Goal: Task Accomplishment & Management: Use online tool/utility

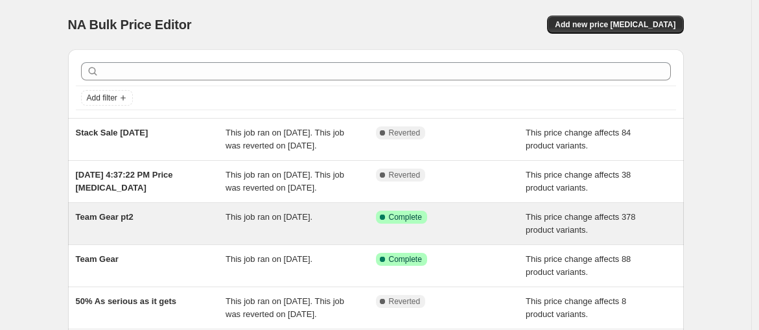
scroll to position [72, 0]
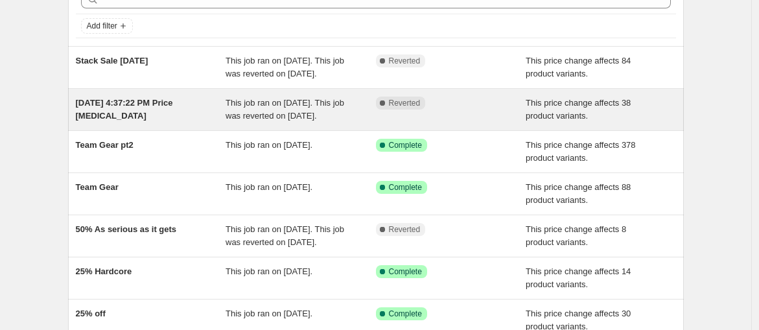
click at [146, 105] on span "[DATE] 4:37:22 PM Price [MEDICAL_DATA]" at bounding box center [124, 109] width 97 height 23
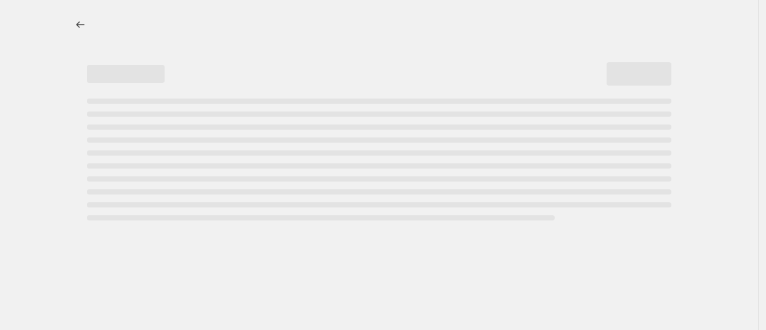
select select "ecap"
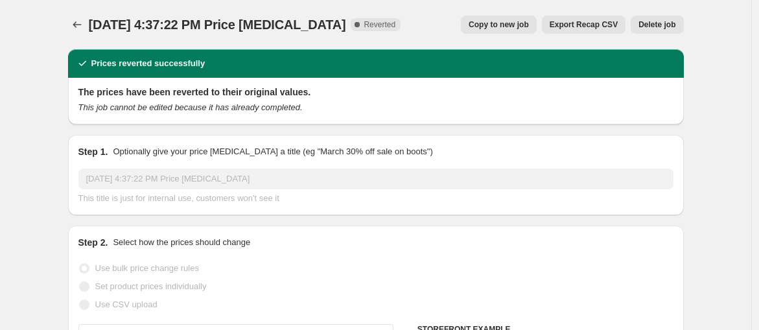
select select "collection"
click at [511, 26] on span "Copy to new job" at bounding box center [499, 24] width 60 height 10
select select "ecap"
select select "collection"
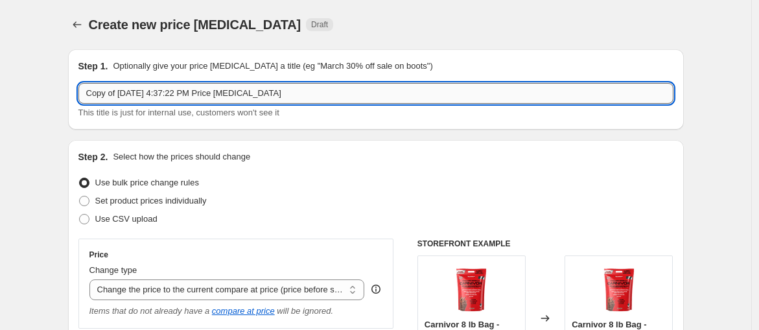
click at [230, 92] on input "Copy of [DATE] 4:37:22 PM Price [MEDICAL_DATA]" at bounding box center [375, 93] width 595 height 21
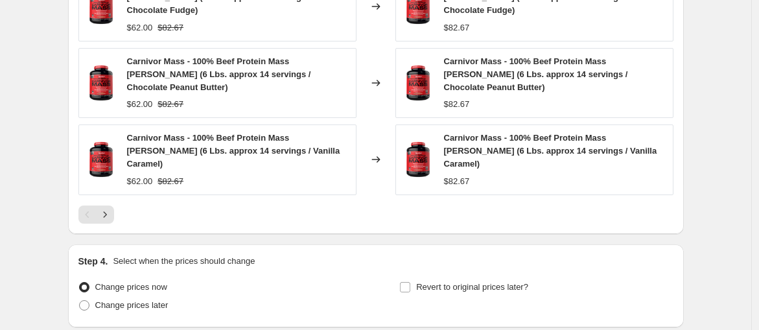
scroll to position [936, 0]
type input "Olympia Sale 2025"
click at [102, 207] on icon "Next" at bounding box center [105, 213] width 13 height 13
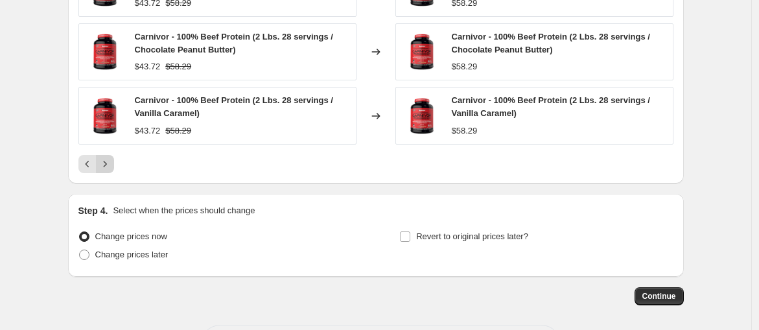
scroll to position [938, 0]
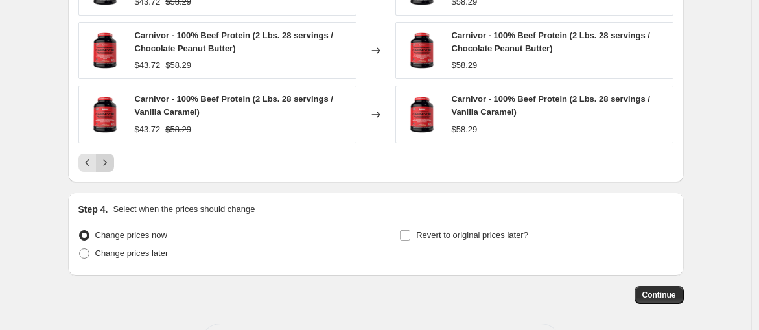
click at [112, 159] on icon "Next" at bounding box center [105, 162] width 13 height 13
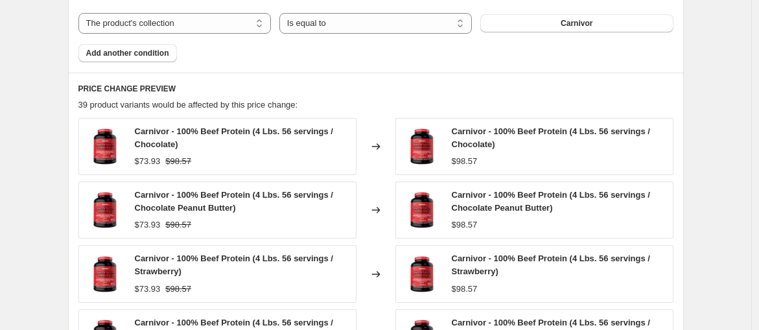
scroll to position [936, 0]
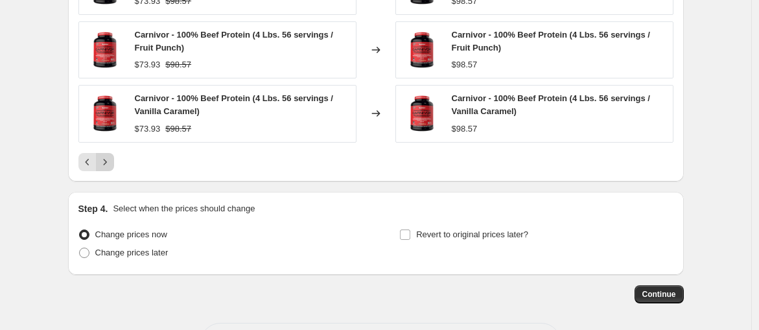
click at [110, 158] on icon "Next" at bounding box center [105, 162] width 13 height 13
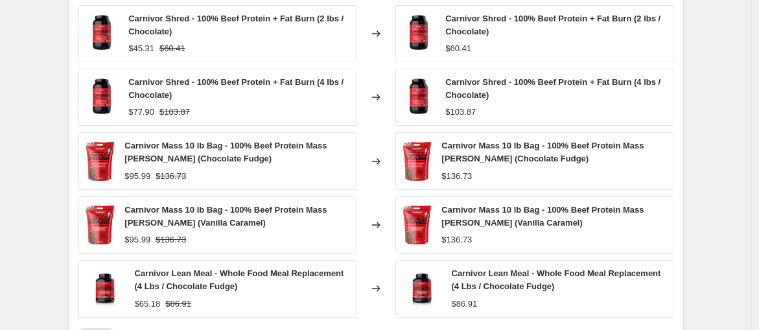
scroll to position [864, 0]
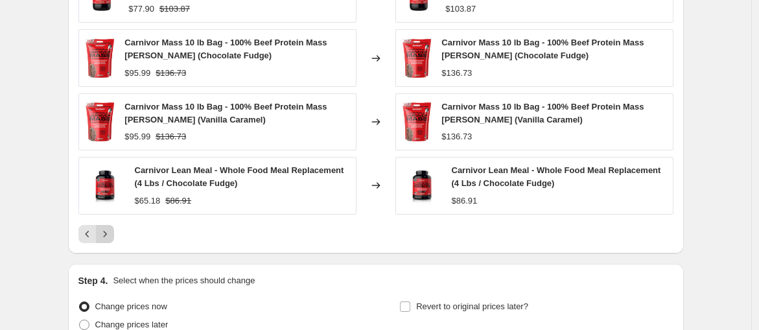
click at [111, 233] on icon "Next" at bounding box center [105, 234] width 13 height 13
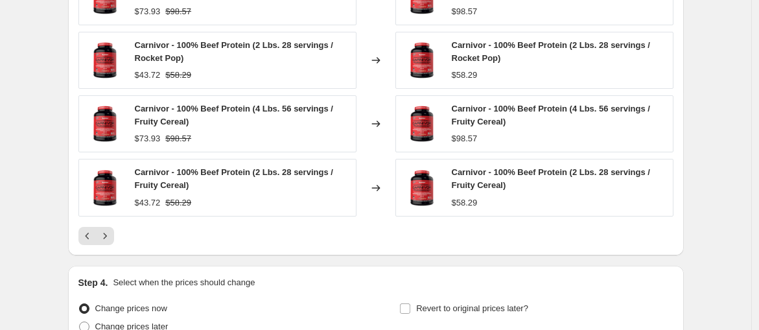
scroll to position [866, 0]
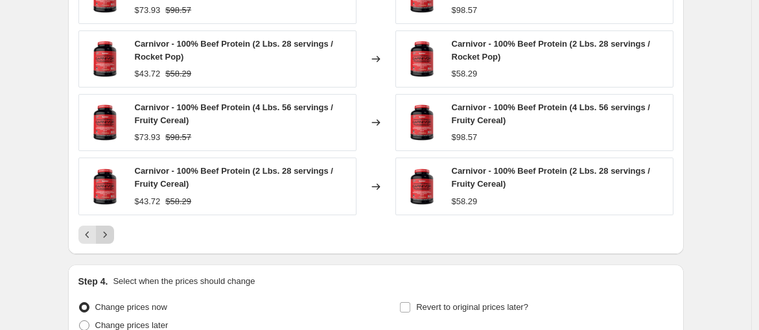
click at [112, 230] on icon "Next" at bounding box center [105, 234] width 13 height 13
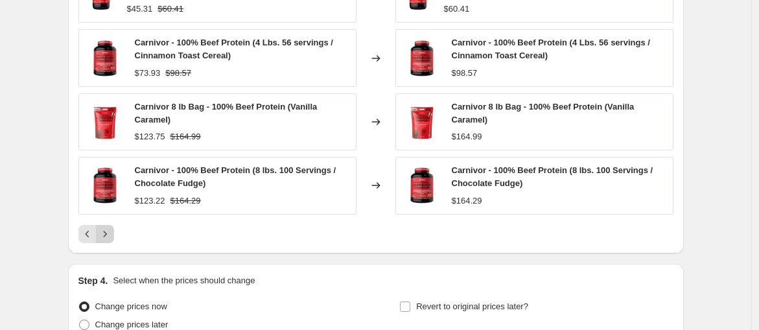
click at [112, 230] on icon "Next" at bounding box center [105, 234] width 13 height 13
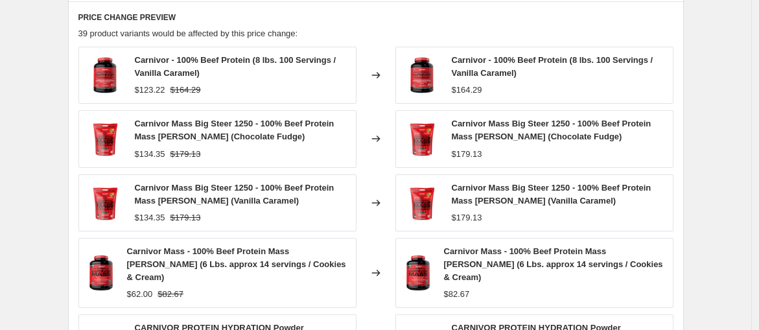
scroll to position [938, 0]
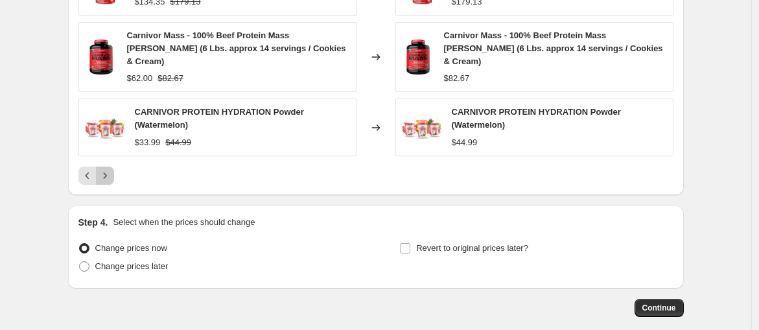
click at [112, 169] on icon "Next" at bounding box center [105, 175] width 13 height 13
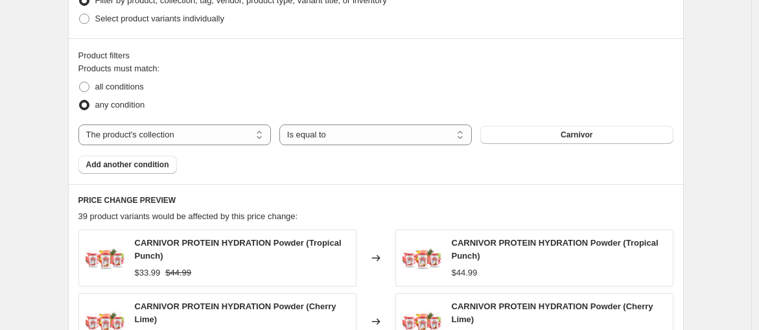
scroll to position [558, 0]
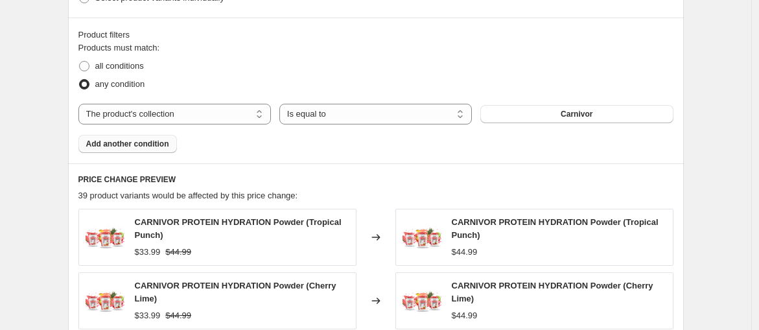
click at [142, 143] on span "Add another condition" at bounding box center [127, 144] width 83 height 10
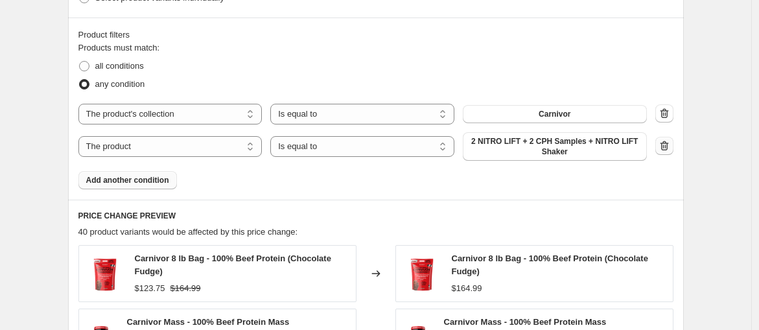
click at [663, 143] on icon "button" at bounding box center [664, 145] width 13 height 13
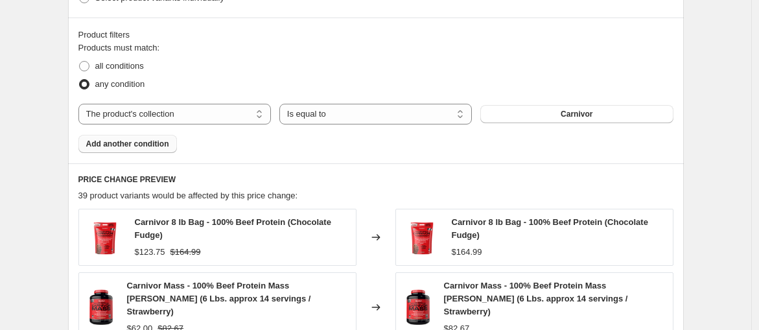
click at [148, 147] on span "Add another condition" at bounding box center [127, 144] width 83 height 10
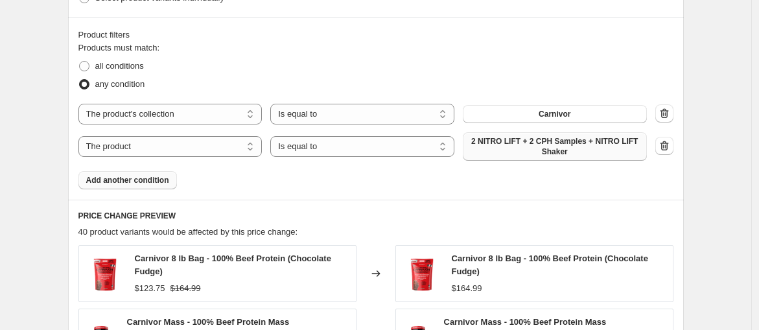
click at [545, 150] on span "2 NITRO LIFT + 2 CPH Samples + NITRO LIFT Shaker" at bounding box center [555, 146] width 169 height 21
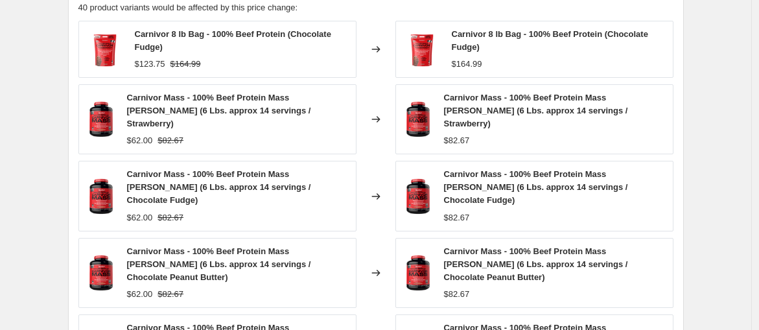
scroll to position [486, 0]
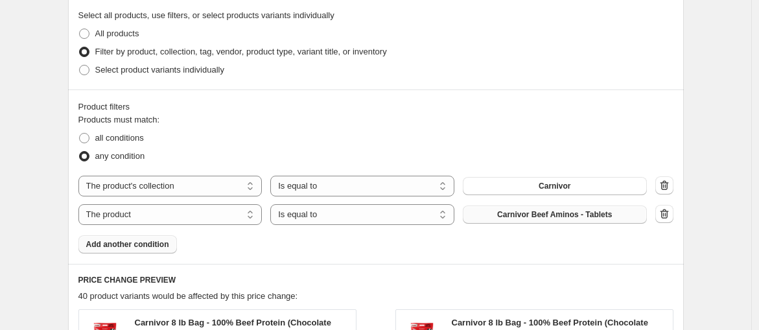
click at [164, 242] on span "Add another condition" at bounding box center [127, 244] width 83 height 10
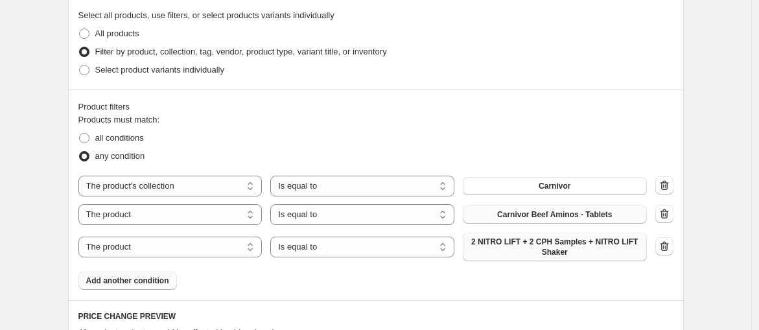
click at [554, 244] on span "2 NITRO LIFT + 2 CPH Samples + NITRO LIFT Shaker" at bounding box center [555, 247] width 169 height 21
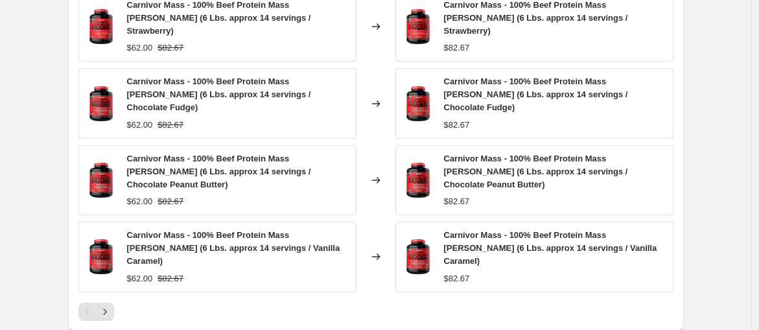
scroll to position [918, 0]
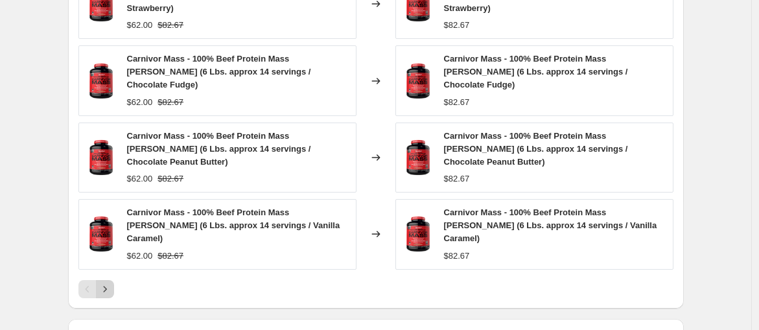
click at [114, 280] on button "Next" at bounding box center [105, 289] width 18 height 18
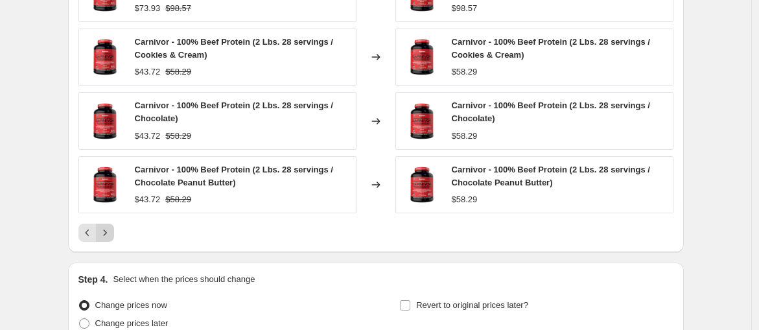
click at [114, 235] on button "Next" at bounding box center [105, 233] width 18 height 18
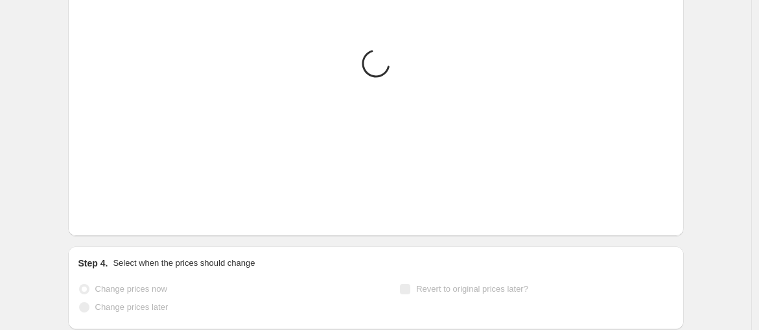
scroll to position [919, 0]
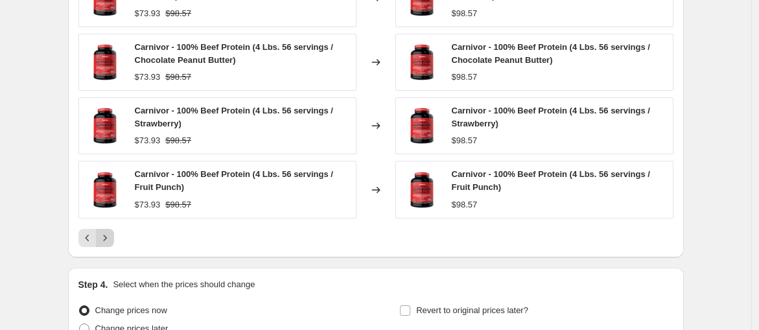
click at [114, 235] on button "Next" at bounding box center [105, 238] width 18 height 18
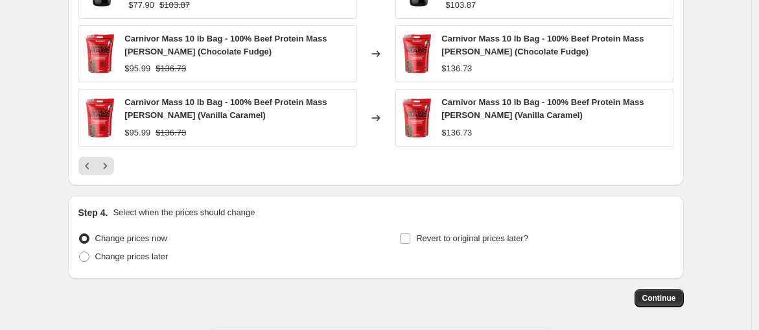
click at [106, 167] on icon "Next" at bounding box center [105, 165] width 13 height 13
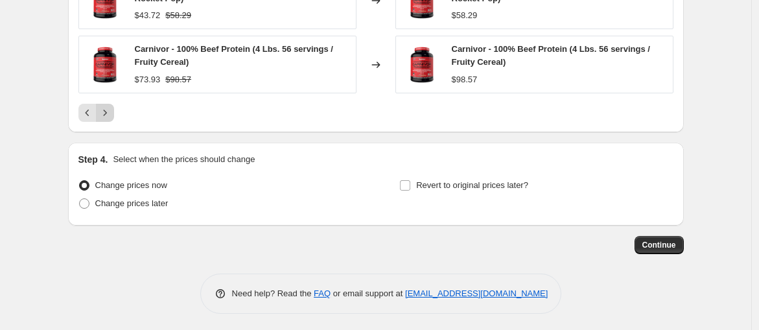
click at [106, 110] on icon "Next" at bounding box center [104, 113] width 3 height 6
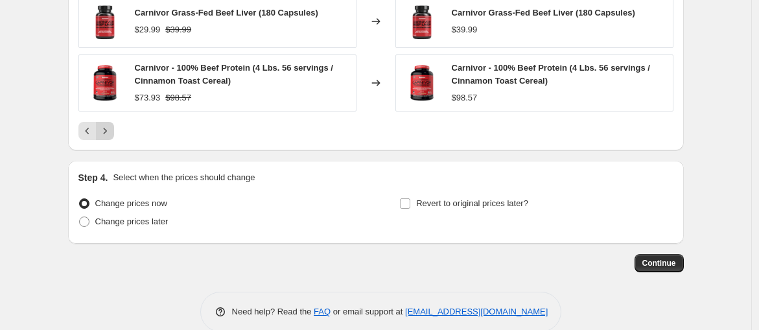
scroll to position [1039, 0]
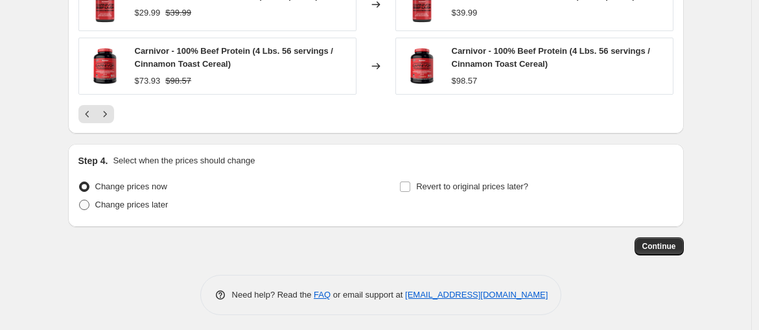
click at [128, 202] on span "Change prices later" at bounding box center [131, 205] width 73 height 10
click at [80, 200] on input "Change prices later" at bounding box center [79, 200] width 1 height 1
radio input "true"
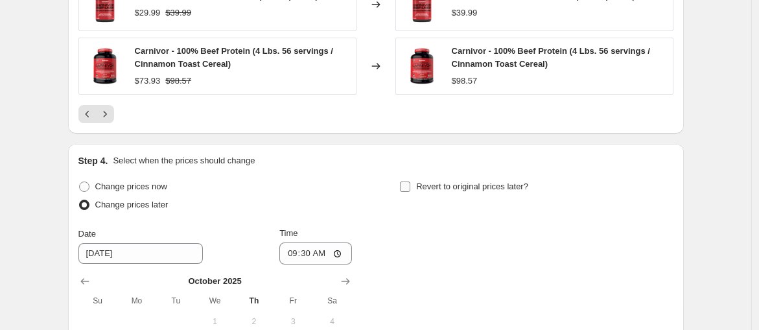
click at [409, 185] on input "Revert to original prices later?" at bounding box center [405, 187] width 10 height 10
checkbox input "true"
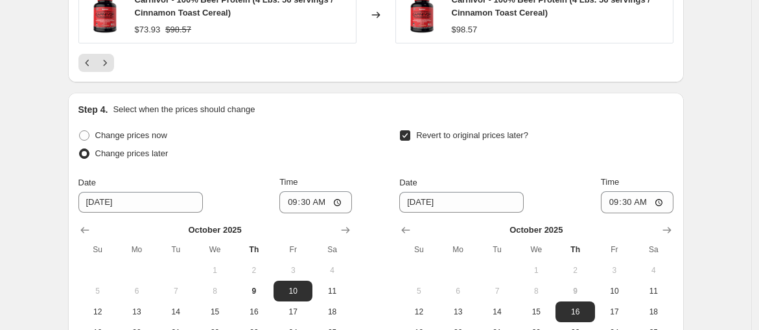
scroll to position [1111, 0]
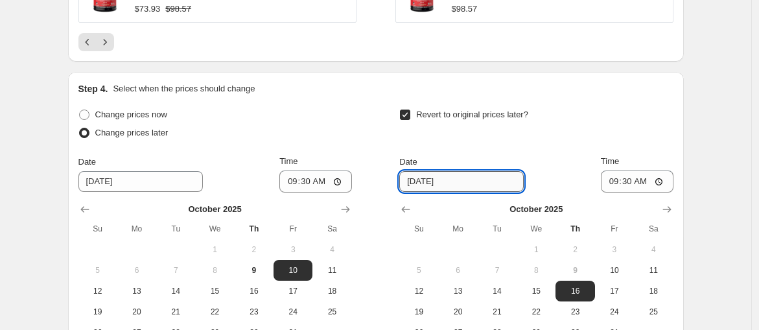
click at [418, 180] on input "[DATE]" at bounding box center [461, 181] width 124 height 21
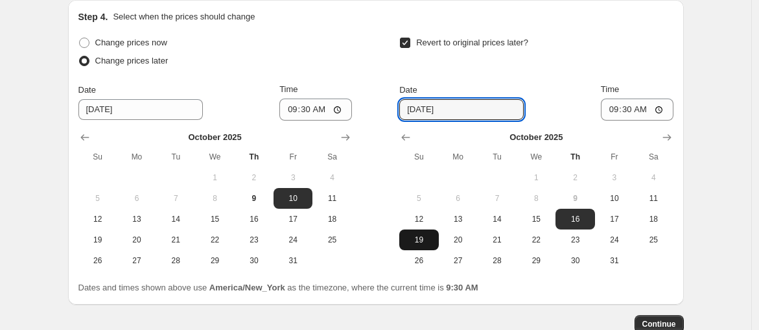
click at [431, 237] on span "19" at bounding box center [419, 240] width 29 height 10
type input "[DATE]"
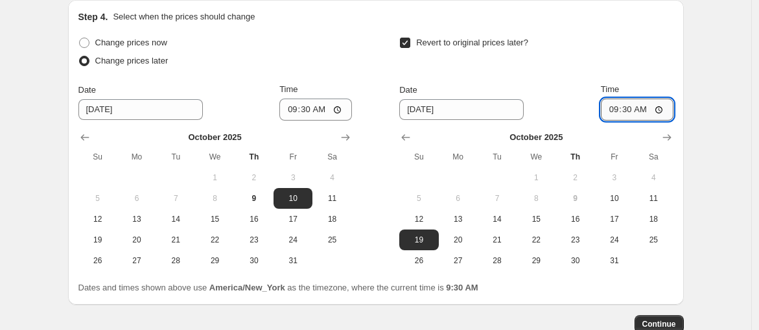
click at [615, 104] on input "09:30" at bounding box center [637, 110] width 73 height 22
type input "00:01"
click at [464, 235] on span "20" at bounding box center [458, 240] width 29 height 10
type input "[DATE]"
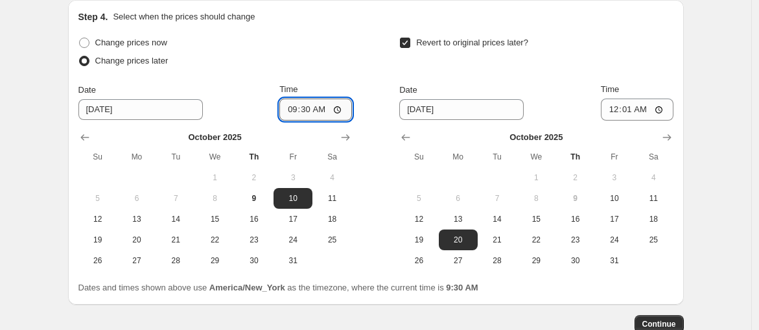
click at [302, 102] on input "09:30" at bounding box center [315, 110] width 73 height 22
click at [298, 105] on input "09:30" at bounding box center [315, 110] width 73 height 22
type input "10:30"
click at [339, 58] on div "Change prices later" at bounding box center [215, 61] width 274 height 18
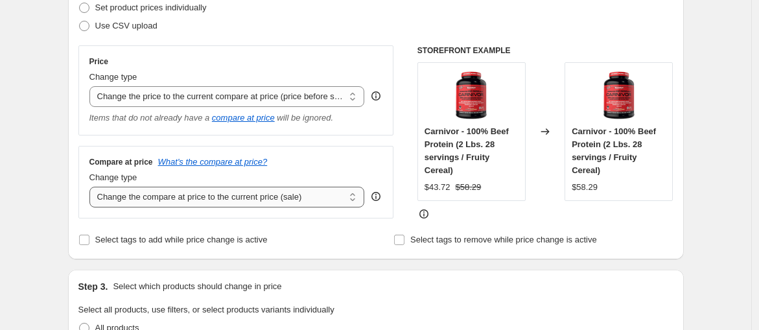
scroll to position [216, 0]
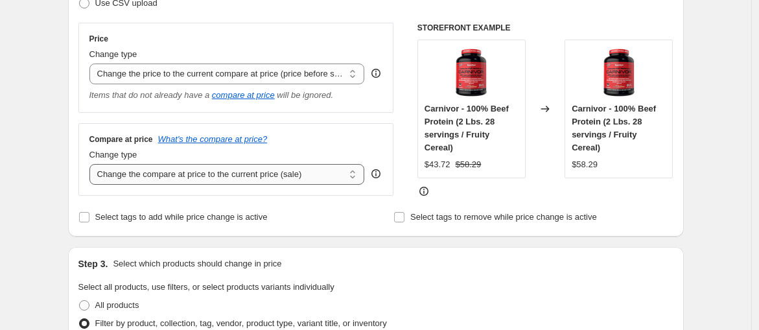
click at [287, 176] on select "Change the compare at price to the current price (sale) Change the compare at p…" at bounding box center [227, 174] width 276 height 21
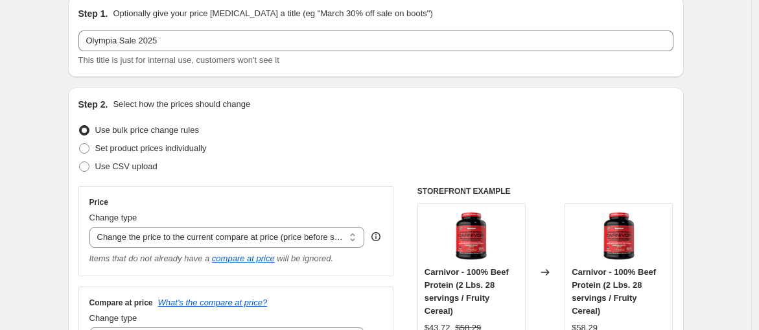
scroll to position [144, 0]
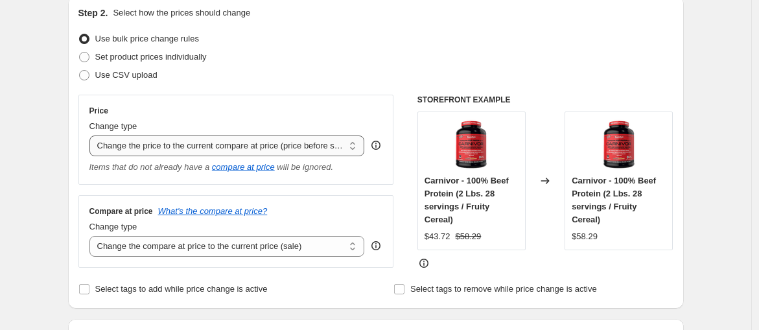
click at [233, 148] on select "Change the price to a certain amount Change the price by a certain amount Chang…" at bounding box center [227, 146] width 276 height 21
click at [270, 104] on div "Price Change type Change the price to a certain amount Change the price by a ce…" at bounding box center [236, 140] width 316 height 90
click at [263, 148] on select "Change the price to a certain amount Change the price by a certain amount Chang…" at bounding box center [227, 146] width 276 height 21
select select "percentage"
click at [92, 136] on select "Change the price to a certain amount Change the price by a certain amount Chang…" at bounding box center [227, 146] width 276 height 21
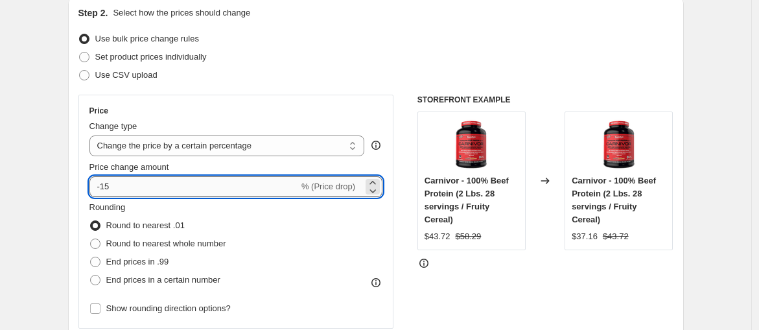
click at [230, 187] on input "-15" at bounding box center [193, 186] width 209 height 21
drag, startPoint x: 105, startPoint y: 187, endPoint x: 126, endPoint y: 188, distance: 21.4
click at [126, 188] on input "-15" at bounding box center [193, 186] width 209 height 21
type input "-40"
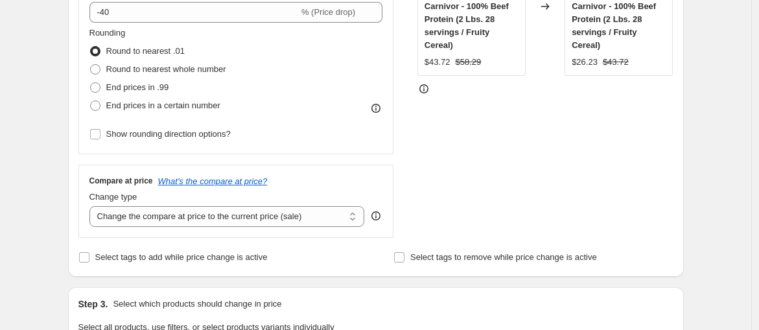
scroll to position [288, 0]
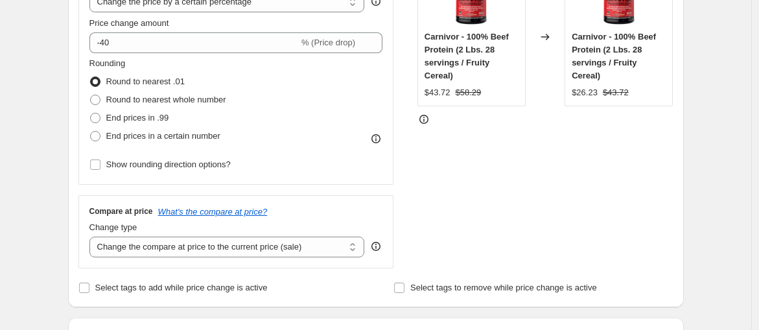
click at [379, 244] on icon at bounding box center [376, 246] width 13 height 13
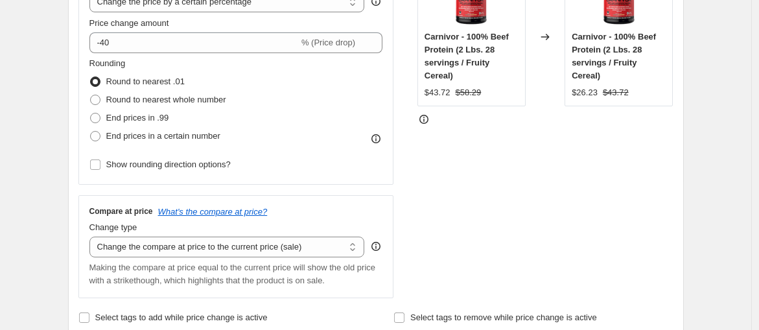
click at [455, 231] on div "STOREFRONT EXAMPLE Carnivor - 100% Beef Protein (2 Lbs. 28 servings / Fruity Ce…" at bounding box center [546, 125] width 256 height 348
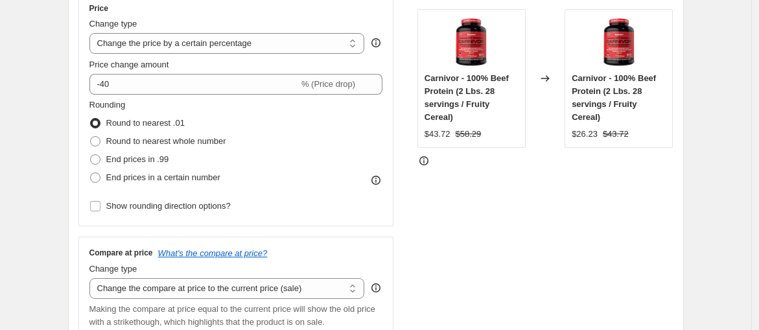
scroll to position [216, 0]
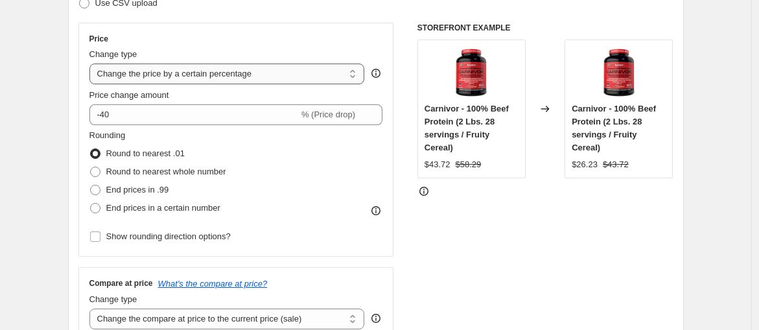
click at [200, 73] on select "Change the price to a certain amount Change the price by a certain amount Chang…" at bounding box center [227, 74] width 276 height 21
click at [536, 224] on div "STOREFRONT EXAMPLE Carnivor - 100% Beef Protein (2 Lbs. 28 servings / Fruity Ce…" at bounding box center [546, 197] width 256 height 348
click at [439, 210] on div "STOREFRONT EXAMPLE Carnivor - 100% Beef Protein (2 Lbs. 28 servings / Fruity Ce…" at bounding box center [546, 197] width 256 height 348
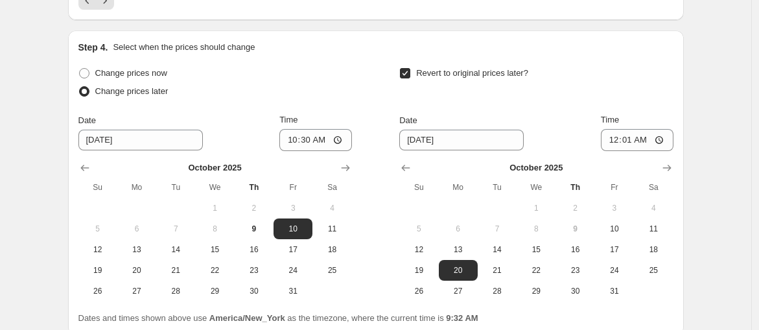
scroll to position [1434, 0]
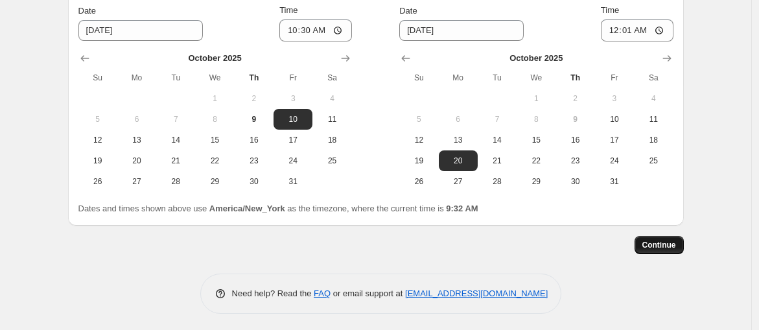
click at [675, 243] on span "Continue" at bounding box center [660, 245] width 34 height 10
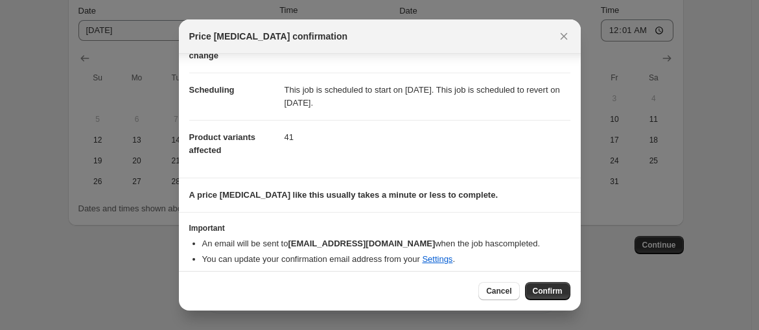
scroll to position [92, 0]
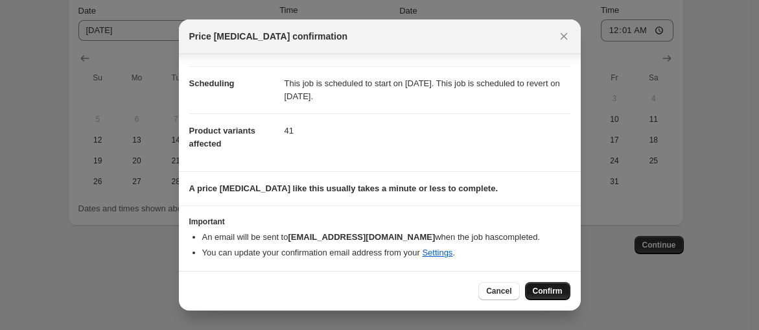
click at [544, 293] on span "Confirm" at bounding box center [548, 291] width 30 height 10
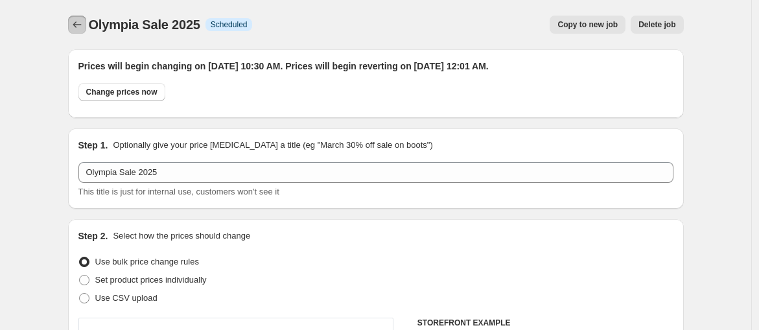
click at [78, 23] on icon "Price change jobs" at bounding box center [77, 24] width 8 height 6
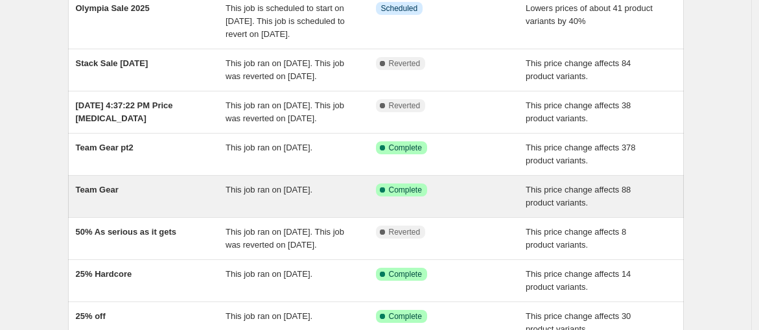
scroll to position [144, 0]
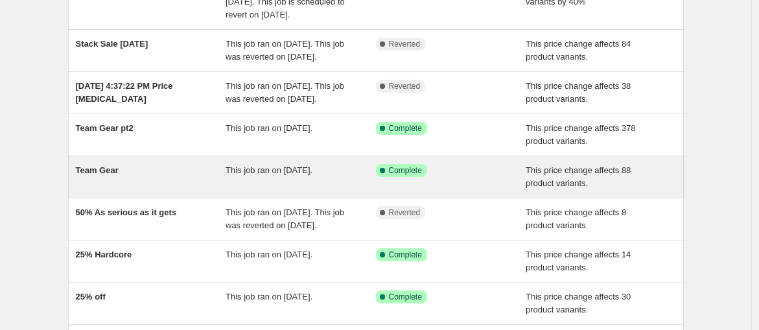
click at [258, 175] on span "This job ran on [DATE]." at bounding box center [269, 170] width 87 height 10
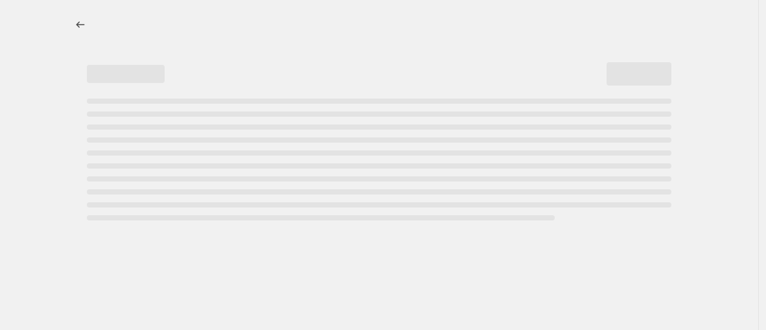
select select "pcap"
select select "no_change"
select select "collection"
select select "inventory_quantity"
select select ">"
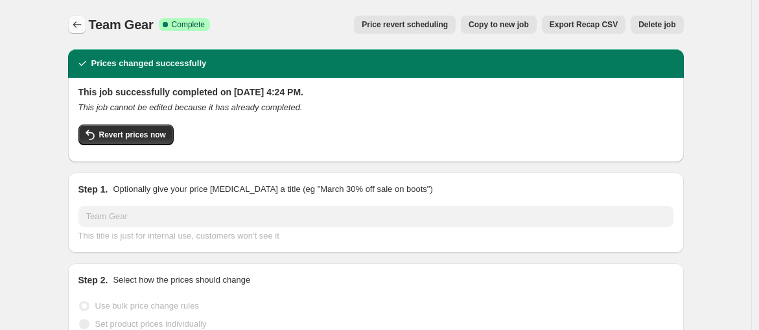
click at [71, 25] on button "Price change jobs" at bounding box center [77, 25] width 18 height 18
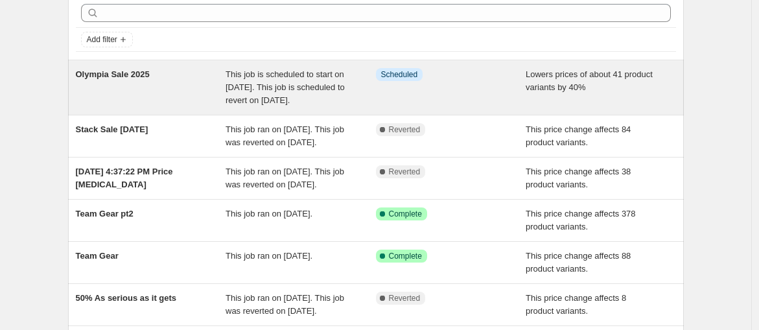
scroll to position [72, 0]
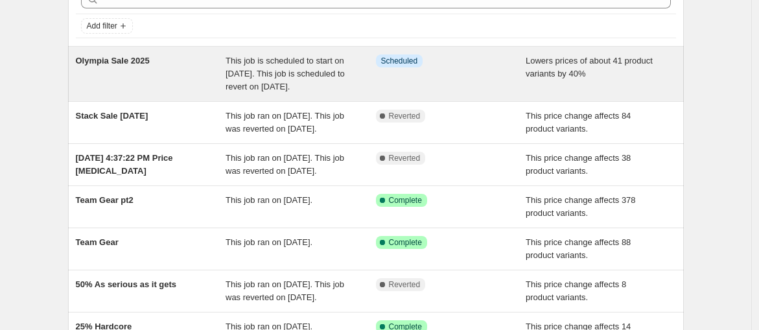
click at [273, 73] on span "This job is scheduled to start on [DATE]. This job is scheduled to revert on [D…" at bounding box center [285, 74] width 119 height 36
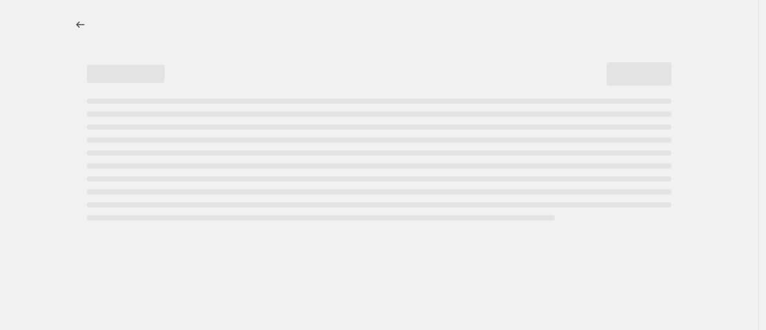
select select "percentage"
select select "collection"
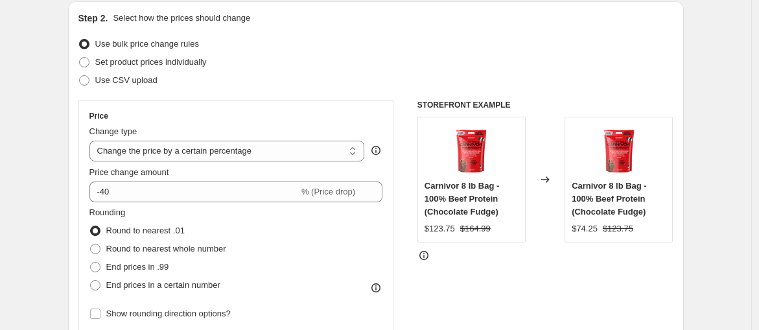
scroll to position [216, 0]
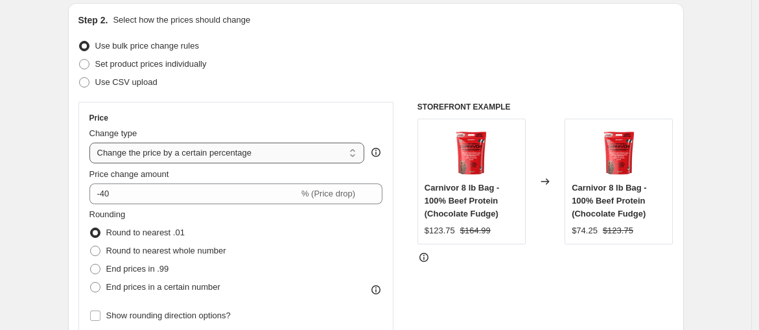
click at [252, 153] on select "Change the price to a certain amount Change the price by a certain amount Chang…" at bounding box center [227, 153] width 276 height 21
select select "pcap"
click at [92, 143] on select "Change the price to a certain amount Change the price by a certain amount Chang…" at bounding box center [227, 153] width 276 height 21
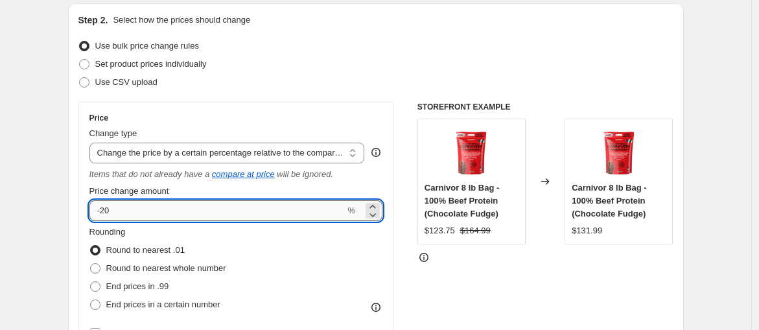
click at [180, 215] on input "-20" at bounding box center [217, 210] width 256 height 21
type input "-2"
type input "-40"
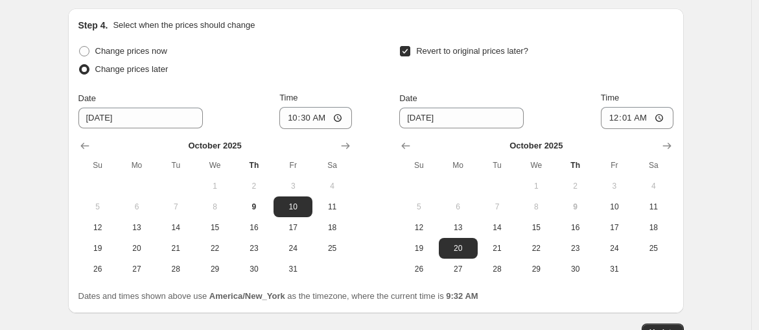
scroll to position [1504, 0]
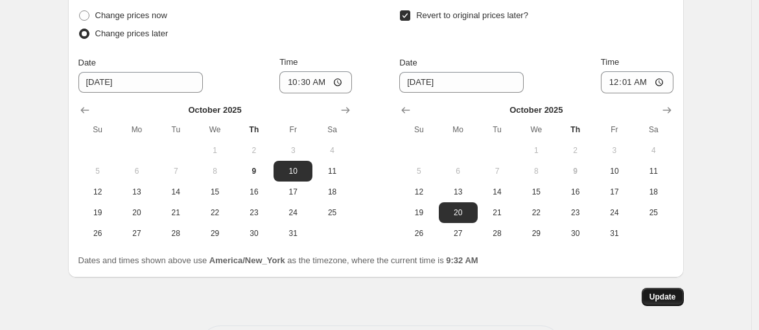
click at [667, 288] on button "Update" at bounding box center [663, 297] width 42 height 18
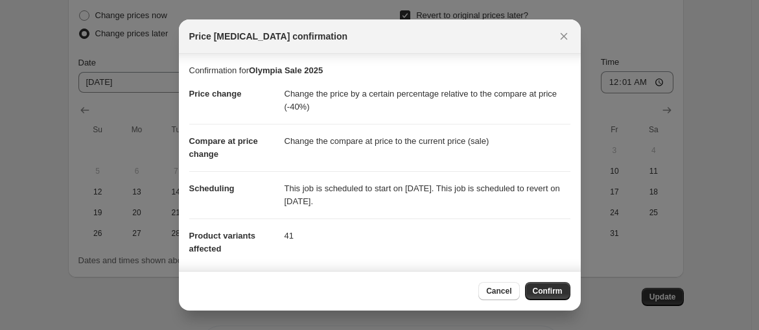
scroll to position [105, 0]
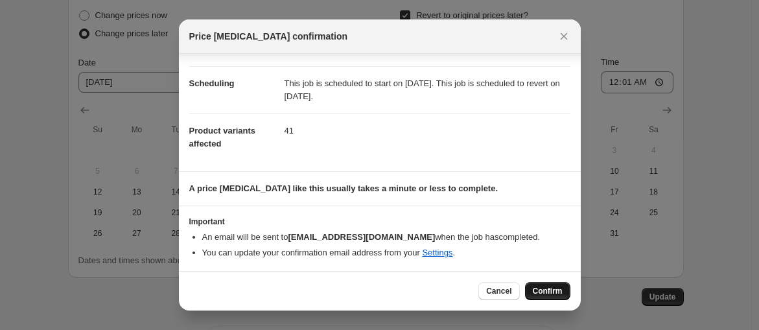
click at [555, 289] on span "Confirm" at bounding box center [548, 291] width 30 height 10
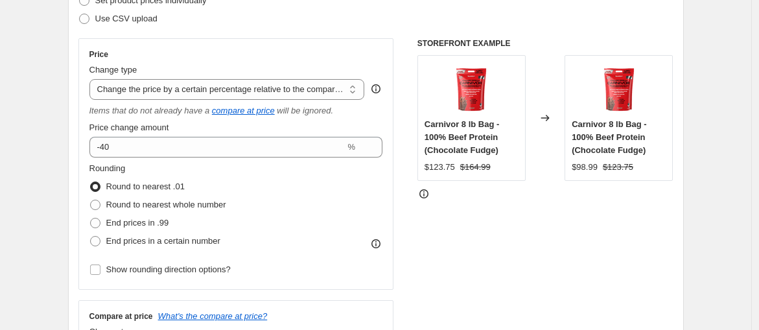
scroll to position [0, 0]
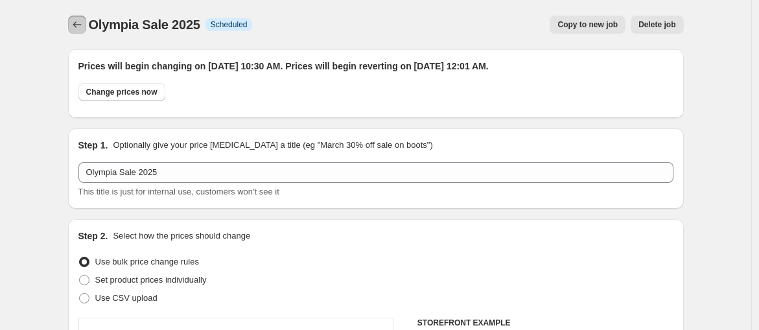
click at [79, 30] on icon "Price change jobs" at bounding box center [77, 24] width 13 height 13
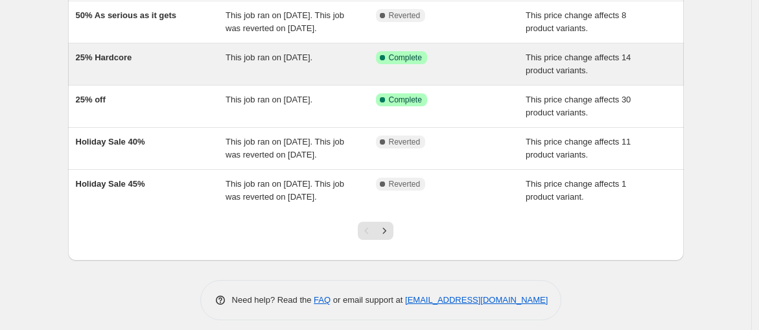
scroll to position [360, 0]
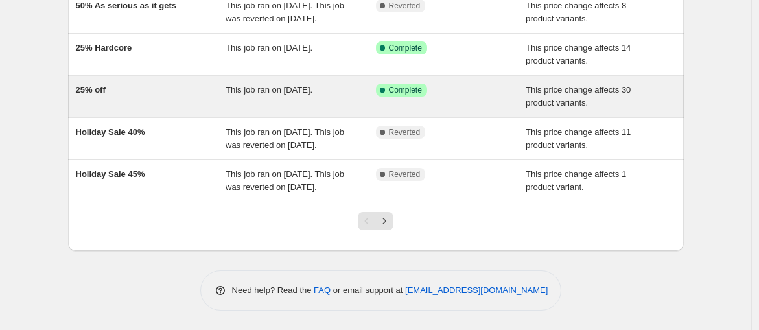
click at [268, 95] on span "This job ran on [DATE]." at bounding box center [269, 90] width 87 height 10
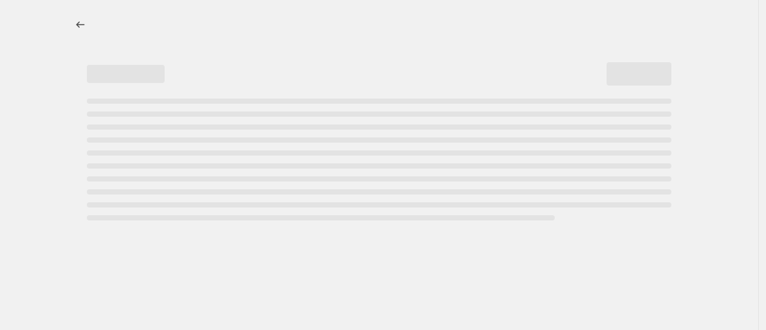
select select "pcap"
select select "no_change"
select select "collection"
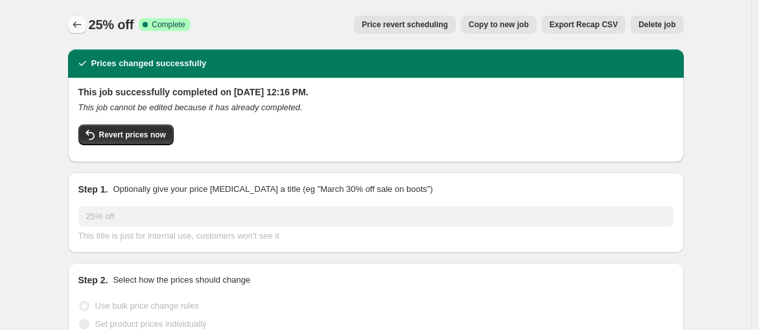
click at [77, 27] on icon "Price change jobs" at bounding box center [77, 24] width 13 height 13
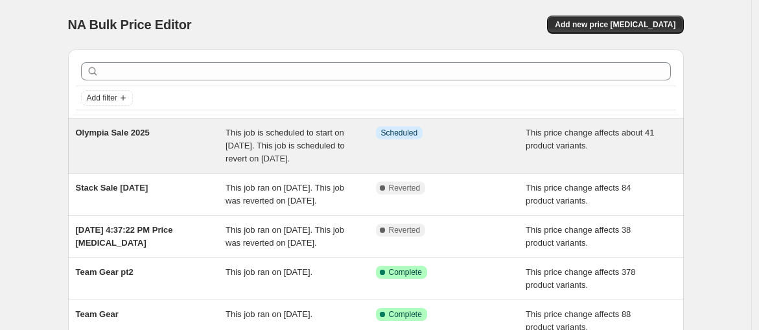
click at [327, 143] on span "This job is scheduled to start on [DATE]. This job is scheduled to revert on [D…" at bounding box center [285, 146] width 119 height 36
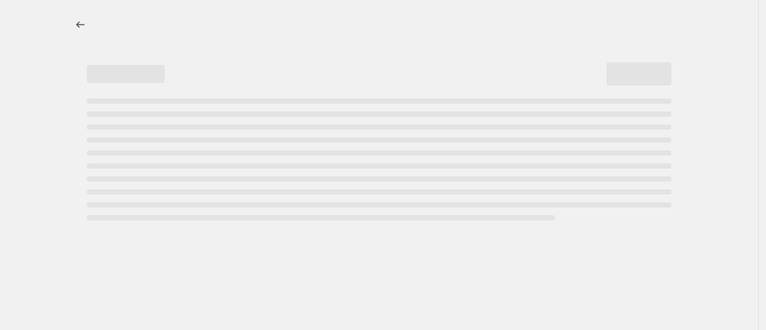
select select "pcap"
select select "collection"
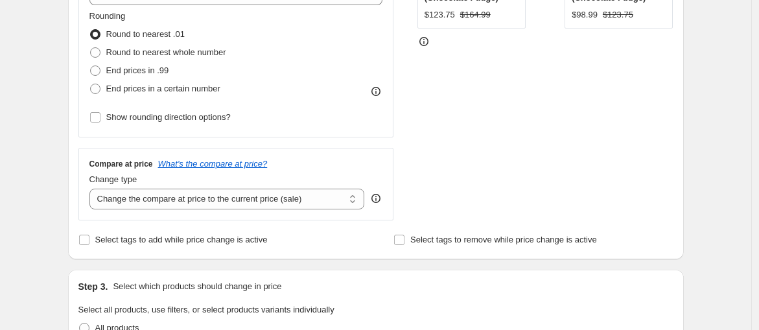
scroll to position [504, 0]
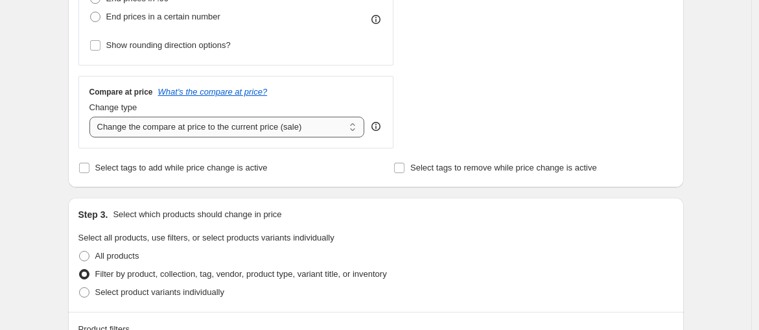
click at [220, 132] on select "Change the compare at price to the current price (sale) Change the compare at p…" at bounding box center [227, 127] width 276 height 21
select select "no_change"
click at [92, 117] on select "Change the compare at price to the current price (sale) Change the compare at p…" at bounding box center [227, 127] width 276 height 21
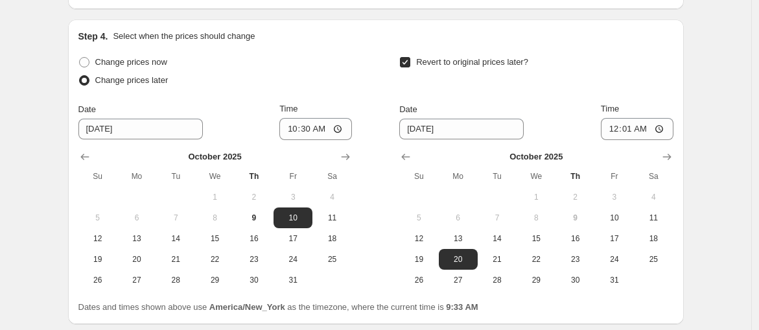
scroll to position [1504, 0]
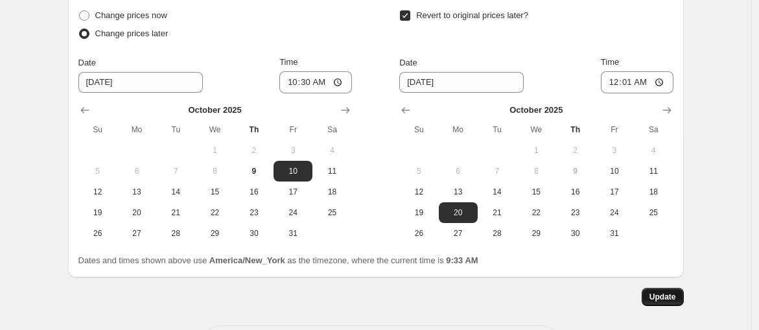
click at [657, 288] on button "Update" at bounding box center [663, 297] width 42 height 18
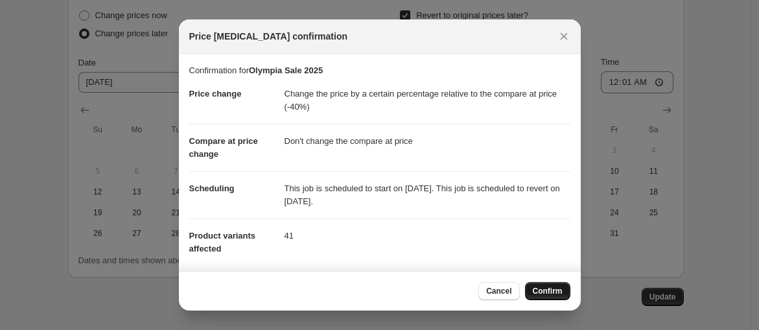
click at [532, 295] on button "Confirm" at bounding box center [547, 291] width 45 height 18
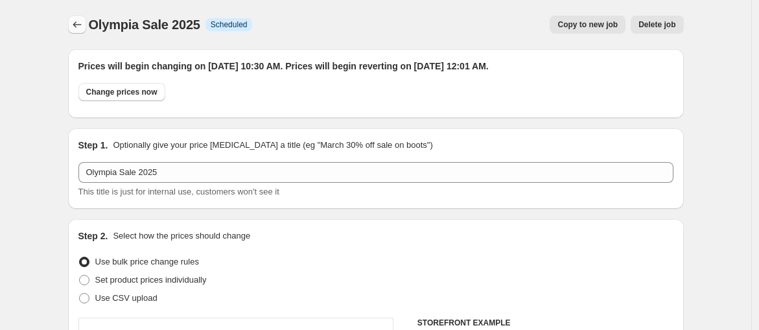
click at [81, 27] on icon "Price change jobs" at bounding box center [77, 24] width 13 height 13
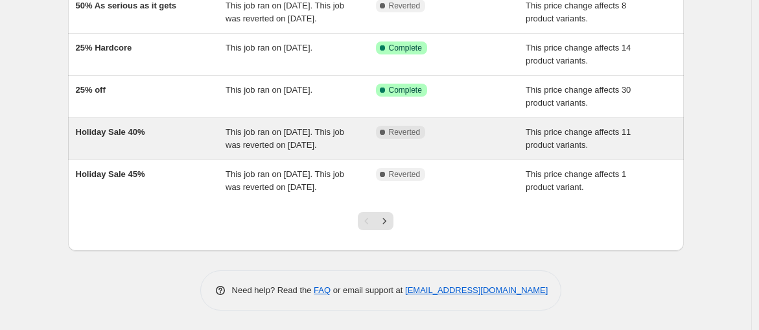
scroll to position [400, 0]
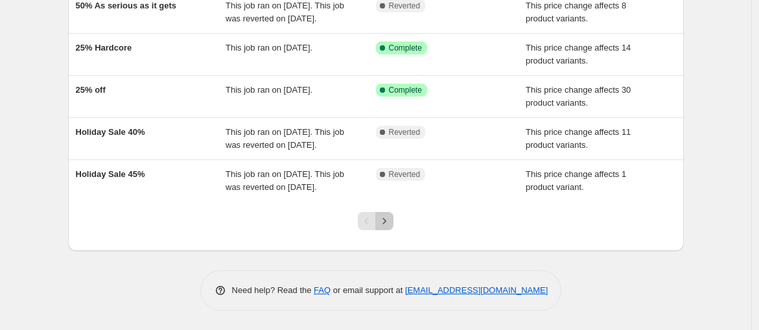
click at [385, 218] on icon "Next" at bounding box center [384, 221] width 13 height 13
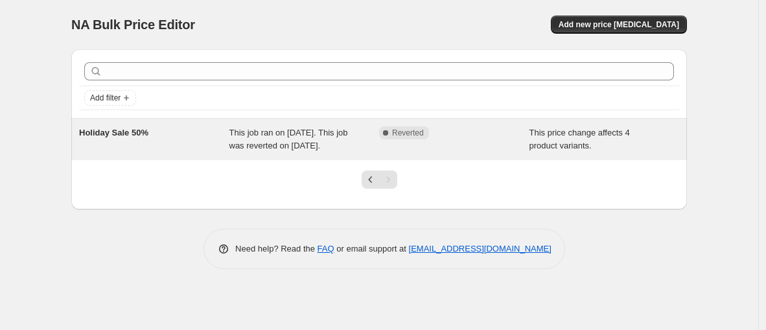
click at [261, 150] on span "This job ran on [DATE]. This job was reverted on [DATE]." at bounding box center [289, 139] width 119 height 23
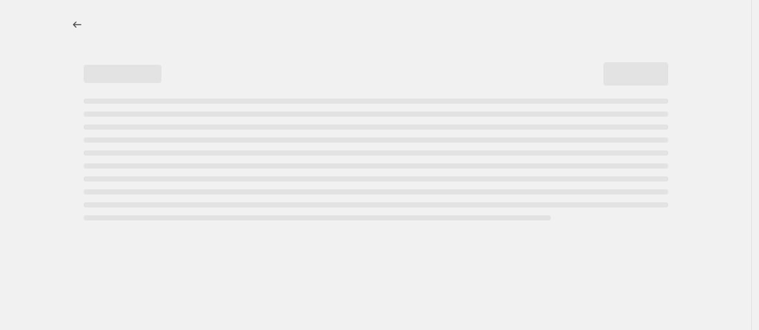
select select "pcap"
select select "no_change"
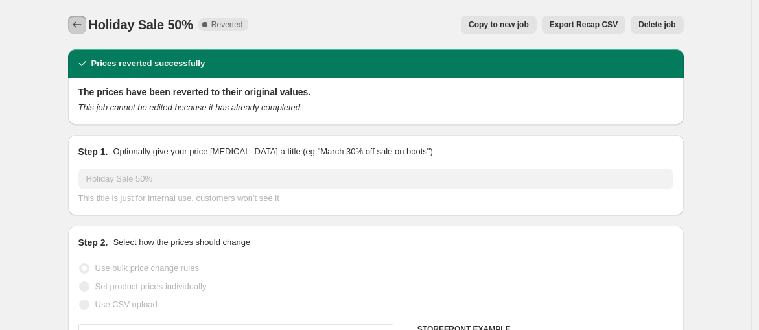
click at [77, 26] on icon "Price change jobs" at bounding box center [77, 24] width 13 height 13
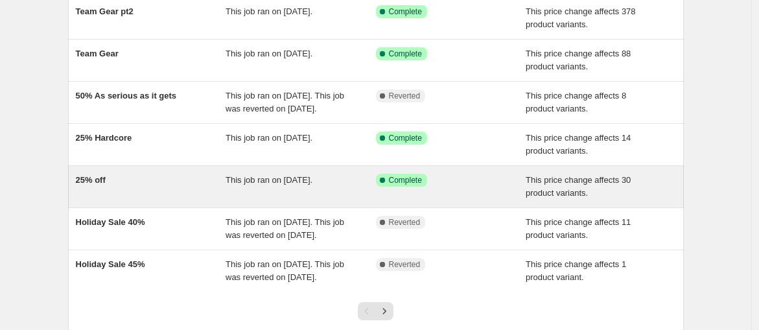
scroll to position [183, 0]
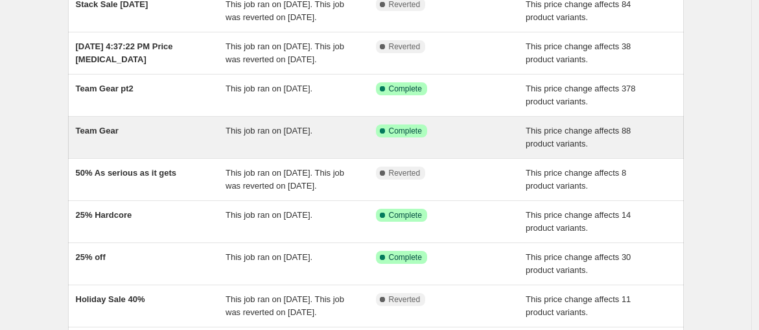
click at [279, 136] on span "This job ran on [DATE]." at bounding box center [269, 131] width 87 height 10
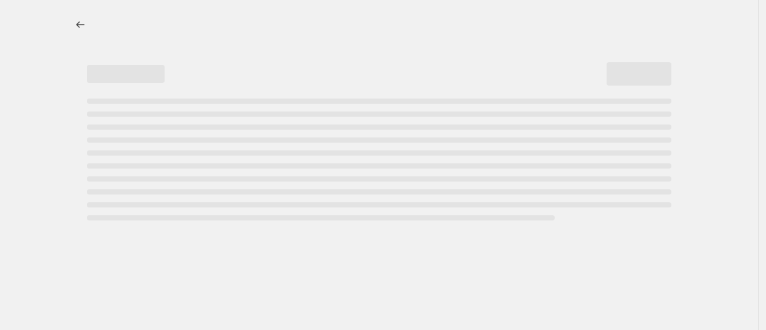
select select "pcap"
select select "no_change"
select select "collection"
select select "inventory_quantity"
select select ">"
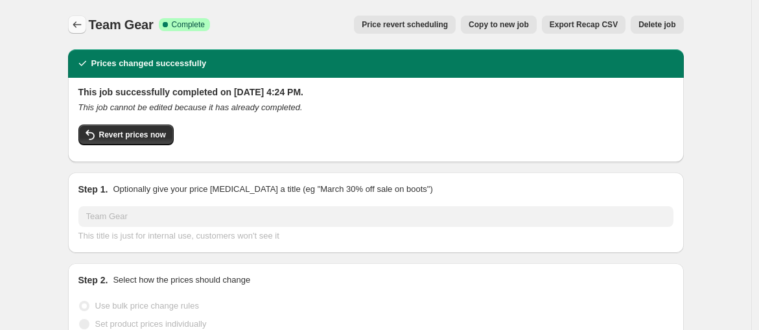
click at [84, 25] on icon "Price change jobs" at bounding box center [77, 24] width 13 height 13
